Goal: Register for event/course

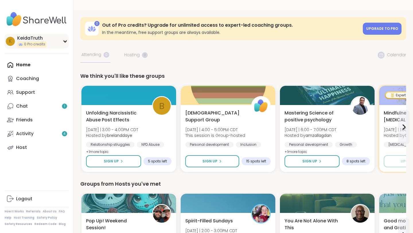
click at [11, 38] on span "K" at bounding box center [10, 41] width 3 height 7
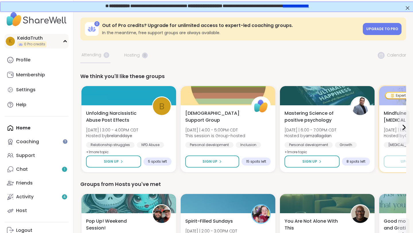
click at [14, 41] on div "K" at bounding box center [10, 41] width 9 height 9
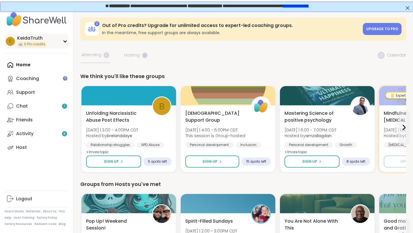
click at [14, 41] on div "K" at bounding box center [10, 41] width 9 height 9
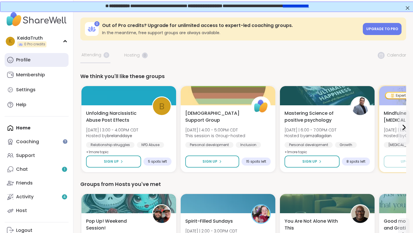
click at [23, 54] on link "Profile" at bounding box center [37, 60] width 64 height 14
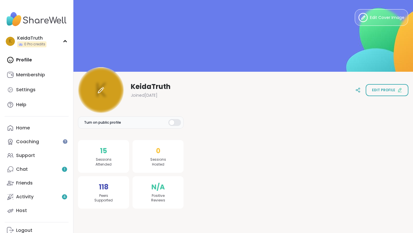
click at [97, 93] on div at bounding box center [101, 90] width 46 height 46
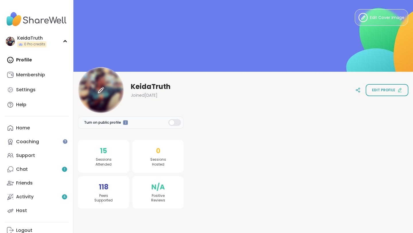
click at [103, 87] on icon at bounding box center [100, 90] width 7 height 7
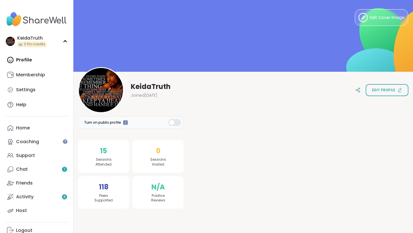
click at [176, 119] on div at bounding box center [174, 122] width 13 height 7
click at [186, 103] on div "KeidaTruth Joined [DATE] Edit profile" at bounding box center [243, 90] width 330 height 46
click at [31, 60] on div "Profile Membership Settings Help" at bounding box center [37, 82] width 64 height 58
click at [23, 56] on div "Profile Membership Settings Help" at bounding box center [37, 82] width 64 height 58
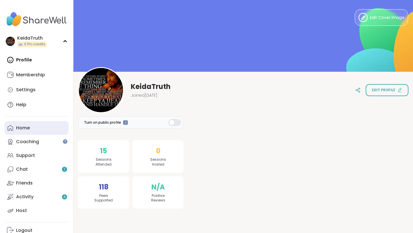
click at [25, 127] on div "Home" at bounding box center [23, 128] width 14 height 6
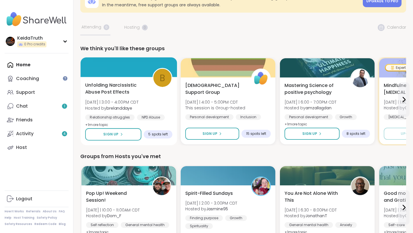
scroll to position [27, 0]
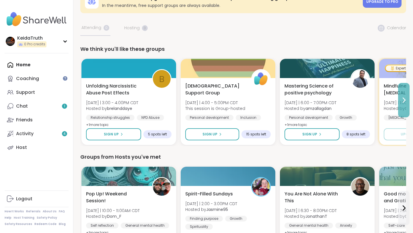
click at [403, 101] on icon at bounding box center [403, 100] width 7 height 7
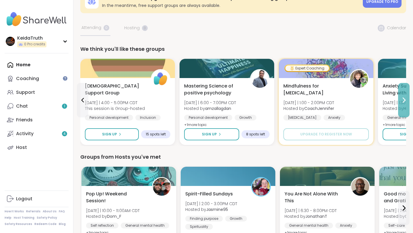
click at [402, 100] on icon at bounding box center [403, 100] width 7 height 7
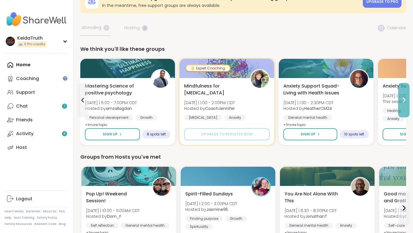
click at [401, 98] on icon at bounding box center [403, 100] width 7 height 7
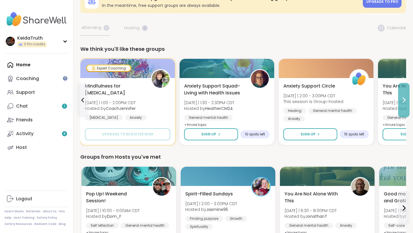
click at [401, 98] on icon at bounding box center [403, 100] width 7 height 7
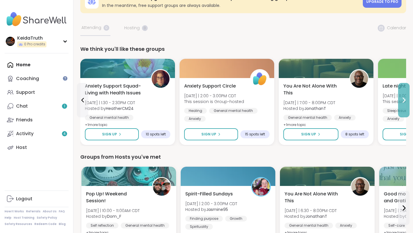
click at [401, 98] on icon at bounding box center [403, 100] width 7 height 7
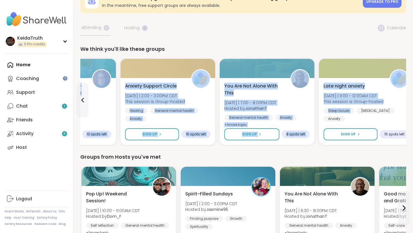
scroll to position [27, 1]
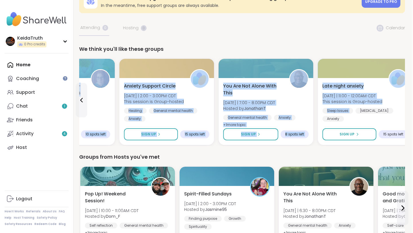
drag, startPoint x: 401, startPoint y: 98, endPoint x: 412, endPoint y: 144, distance: 47.7
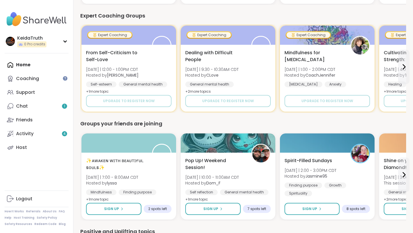
scroll to position [287, 0]
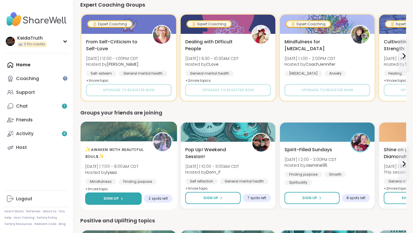
click at [103, 198] on button "Sign Up" at bounding box center [113, 198] width 56 height 12
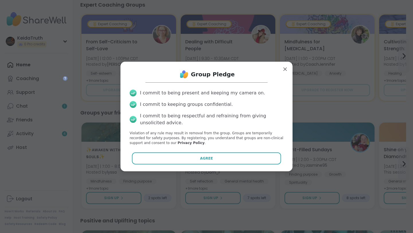
click at [170, 164] on div "Group Pledge I commit to being present and keeping my camera on. I commit to ke…" at bounding box center [206, 116] width 163 height 100
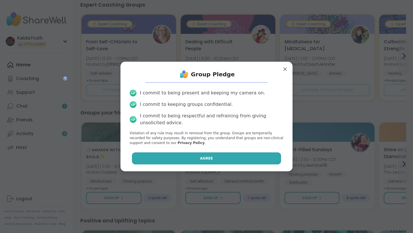
click at [170, 162] on button "Agree" at bounding box center [206, 158] width 149 height 12
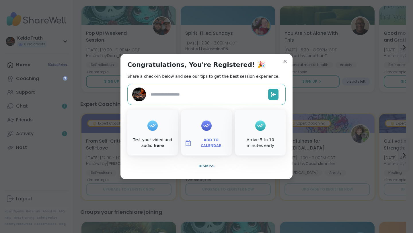
type textarea "*"
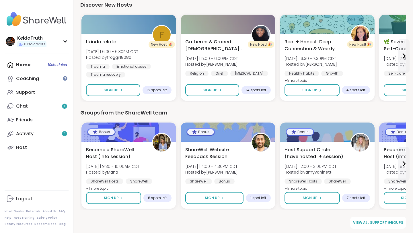
scroll to position [709, 0]
